Goal: Transaction & Acquisition: Purchase product/service

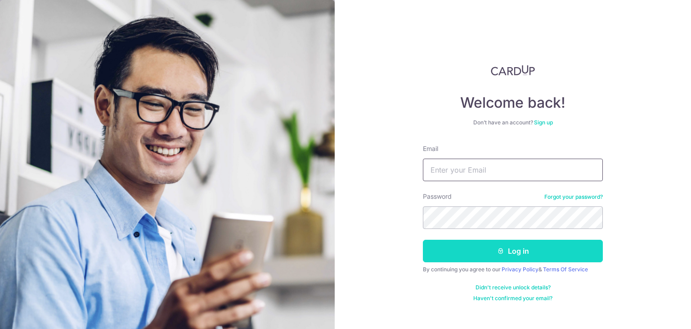
type input "benjamin@protegie.com"
click at [473, 252] on button "Log in" at bounding box center [513, 250] width 180 height 23
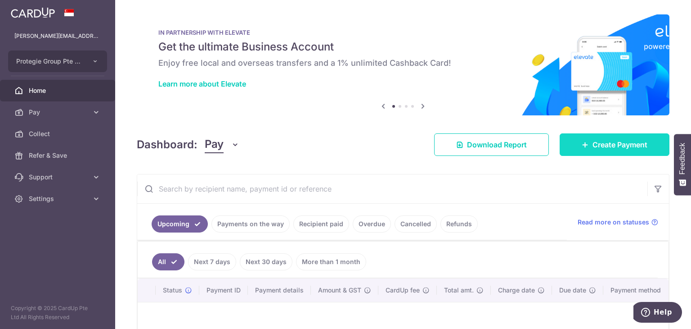
click at [593, 141] on span "Create Payment" at bounding box center [620, 144] width 55 height 11
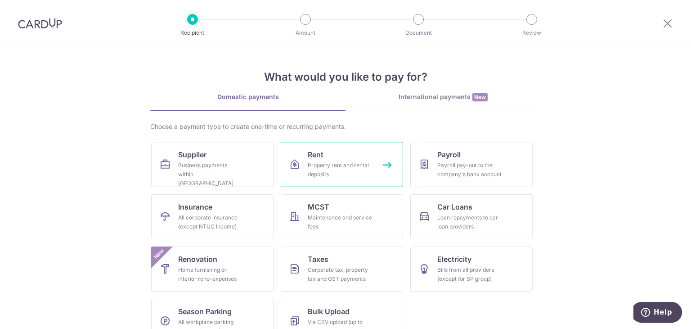
click at [342, 161] on div "Property rent and rental deposits" at bounding box center [340, 170] width 65 height 18
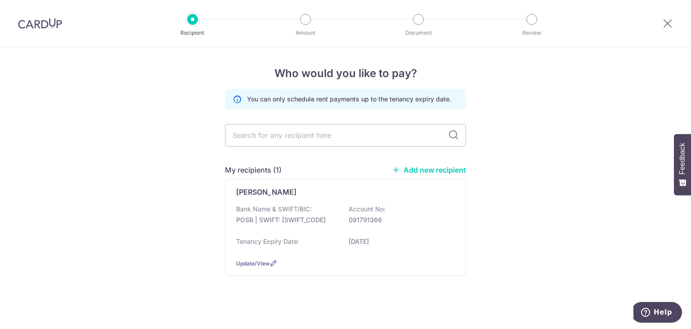
scroll to position [3, 0]
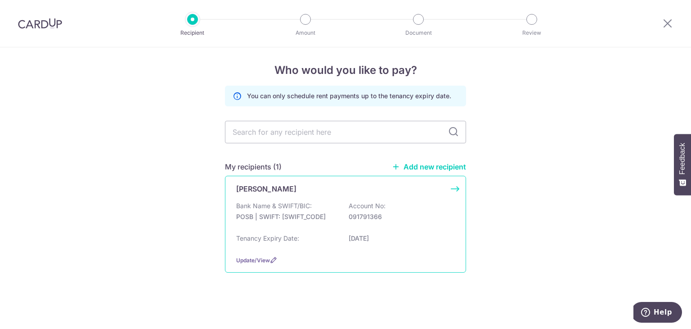
click at [344, 206] on div "Bank Name & SWIFT/BIC: POSB | SWIFT: DBSSSGSGXXX Account No: 091791366" at bounding box center [345, 215] width 219 height 29
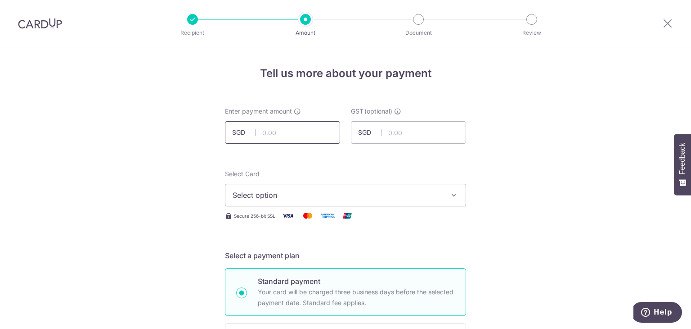
click at [291, 132] on input "text" at bounding box center [282, 132] width 115 height 23
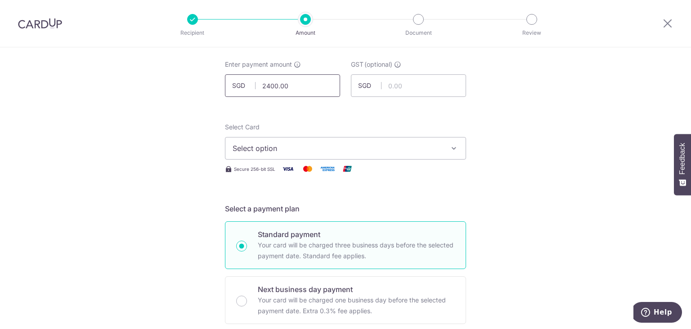
scroll to position [50, 0]
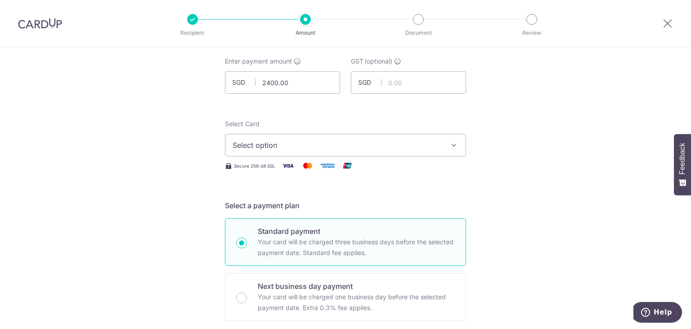
type input "2,400.00"
click at [328, 150] on button "Select option" at bounding box center [345, 145] width 241 height 23
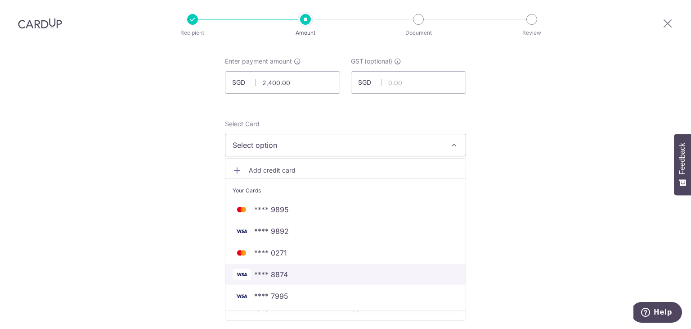
click at [311, 272] on span "**** 8874" at bounding box center [346, 274] width 226 height 11
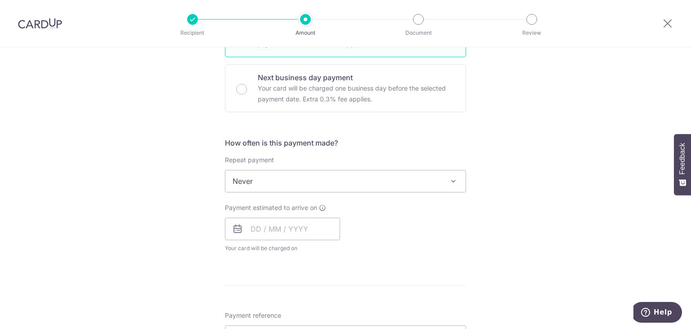
scroll to position [297, 0]
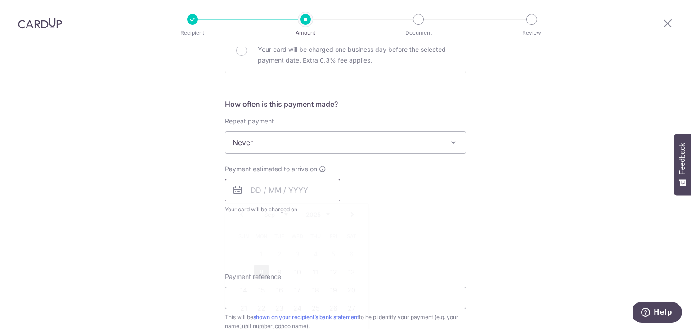
click at [295, 190] on input "text" at bounding box center [282, 190] width 115 height 23
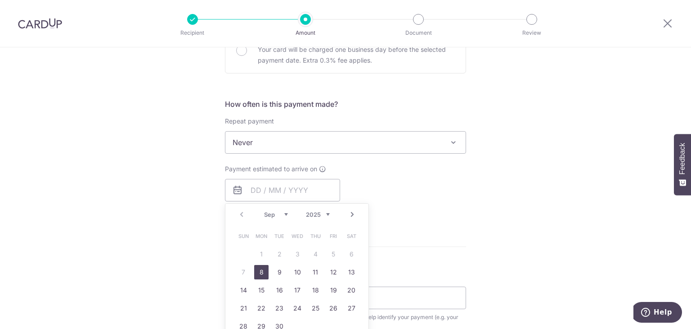
click at [258, 274] on link "8" at bounding box center [261, 272] width 14 height 14
type input "[DATE]"
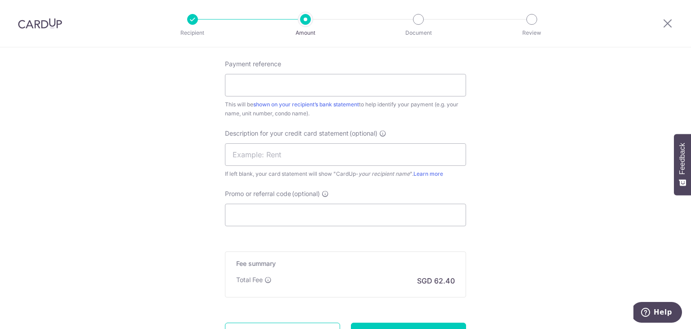
scroll to position [508, 0]
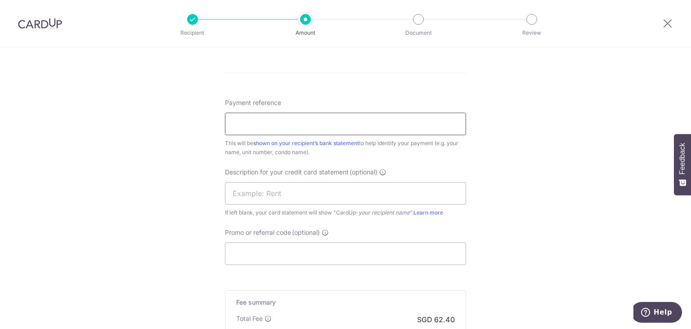
click at [289, 127] on input "Payment reference" at bounding box center [345, 124] width 241 height 23
click at [259, 124] on input "Rent Jul 2025" at bounding box center [345, 124] width 241 height 23
type input "R"
click at [259, 124] on input "Payment reference" at bounding box center [345, 124] width 241 height 23
click at [261, 125] on input "Rent Aug 2025" at bounding box center [345, 124] width 241 height 23
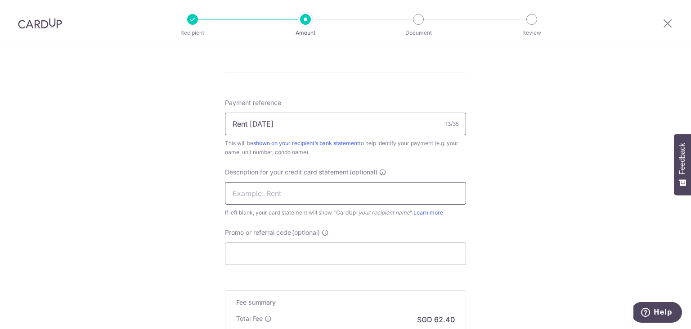
type input "Rent [DATE]"
click at [301, 188] on input "text" at bounding box center [345, 193] width 241 height 23
drag, startPoint x: 290, startPoint y: 122, endPoint x: 217, endPoint y: 128, distance: 73.1
click at [243, 197] on input "text" at bounding box center [345, 193] width 241 height 23
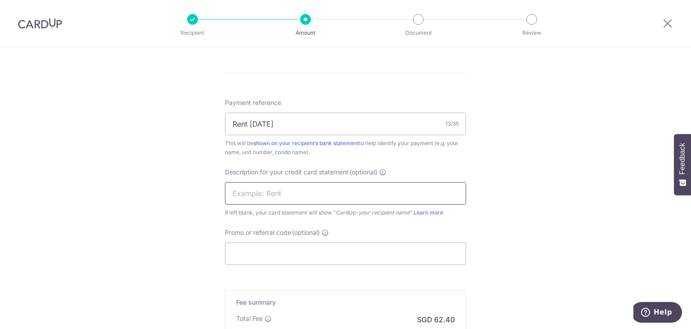
paste input "Rent [DATE]"
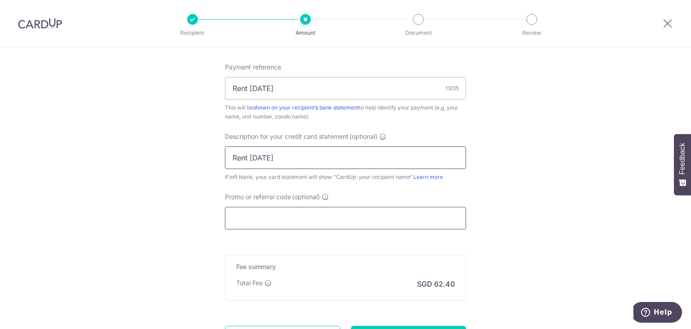
type input "Rent [DATE]"
click at [293, 216] on input "Promo or referral code (optional)" at bounding box center [345, 218] width 241 height 23
paste input "SAVERENT179"
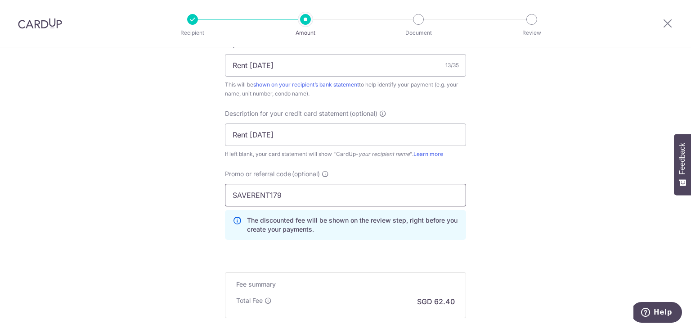
scroll to position [669, 0]
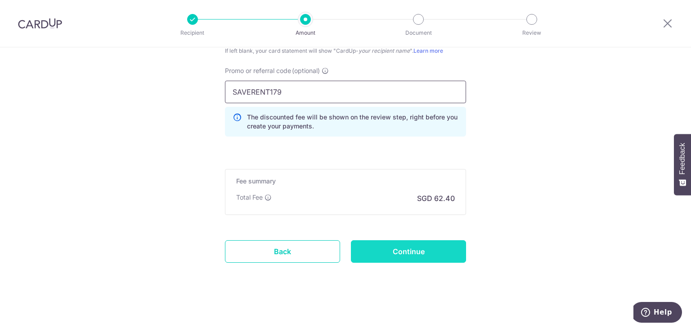
type input "SAVERENT179"
click at [434, 248] on input "Continue" at bounding box center [408, 251] width 115 height 23
type input "Create Schedule"
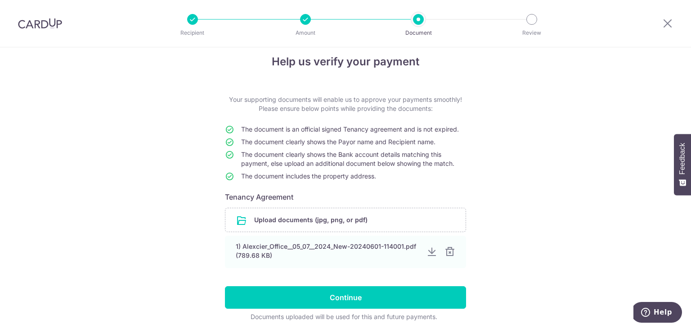
scroll to position [11, 0]
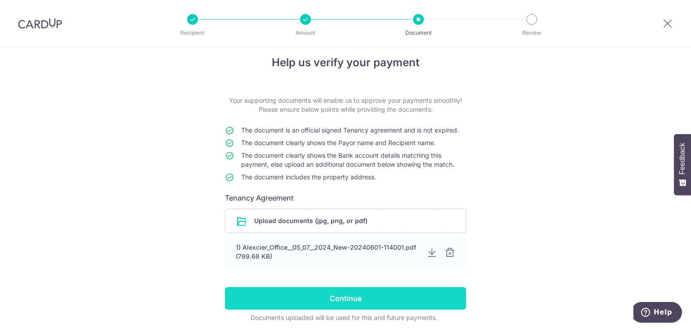
click at [374, 296] on input "Continue" at bounding box center [345, 298] width 241 height 23
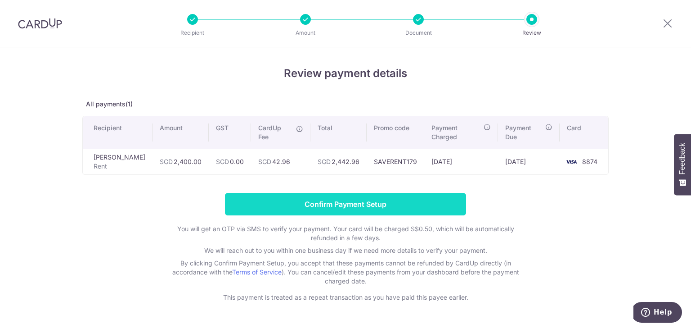
click at [360, 198] on input "Confirm Payment Setup" at bounding box center [345, 204] width 241 height 23
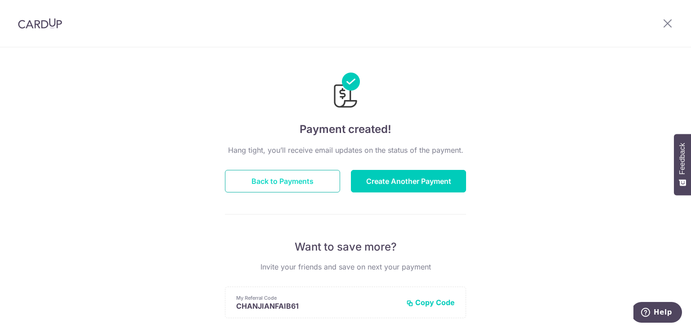
click at [313, 181] on button "Back to Payments" at bounding box center [282, 181] width 115 height 23
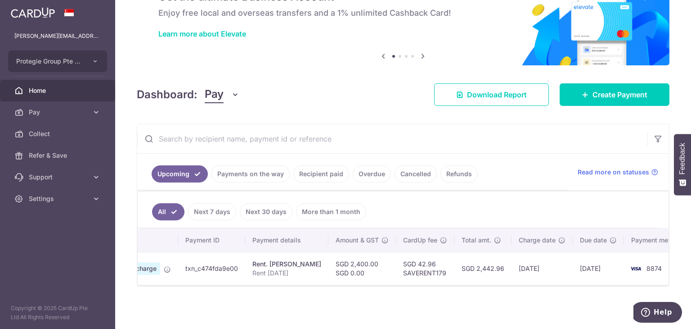
scroll to position [0, 75]
